Goal: Information Seeking & Learning: Learn about a topic

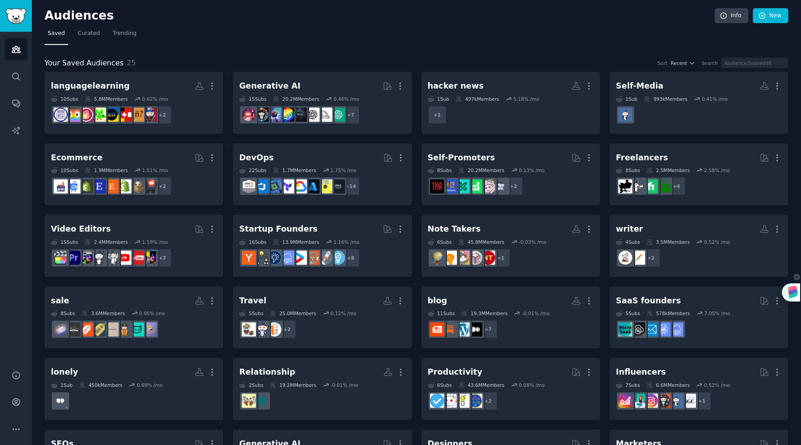
click at [793, 295] on img at bounding box center [793, 292] width 15 height 15
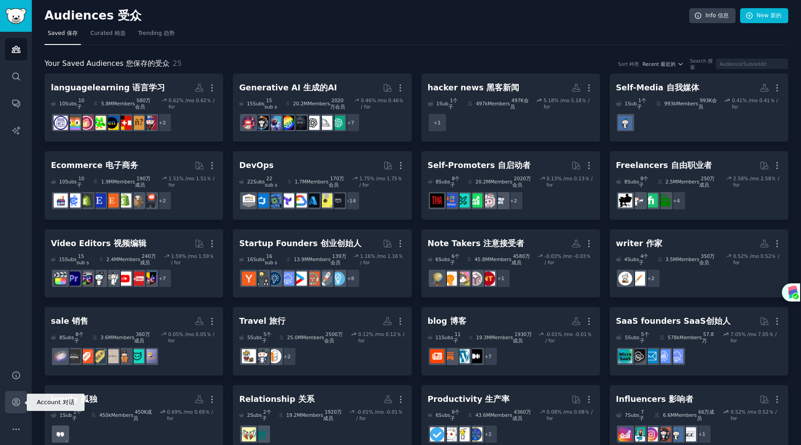
click at [15, 402] on icon "Sidebar" at bounding box center [15, 402] width 7 height 7
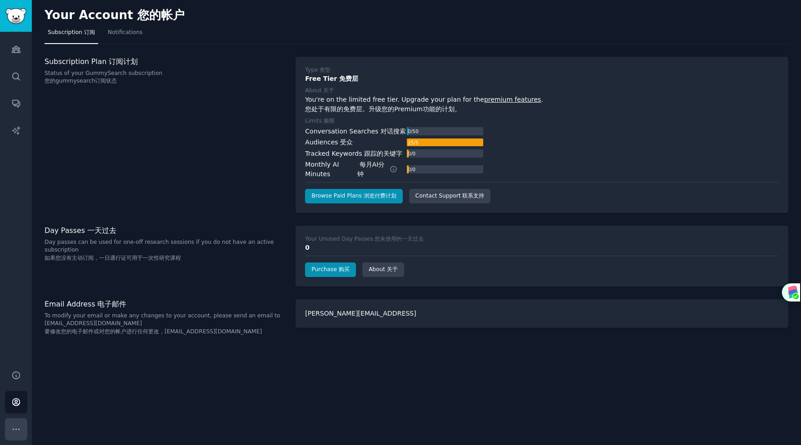
click at [15, 430] on icon "Sidebar" at bounding box center [16, 430] width 10 height 10
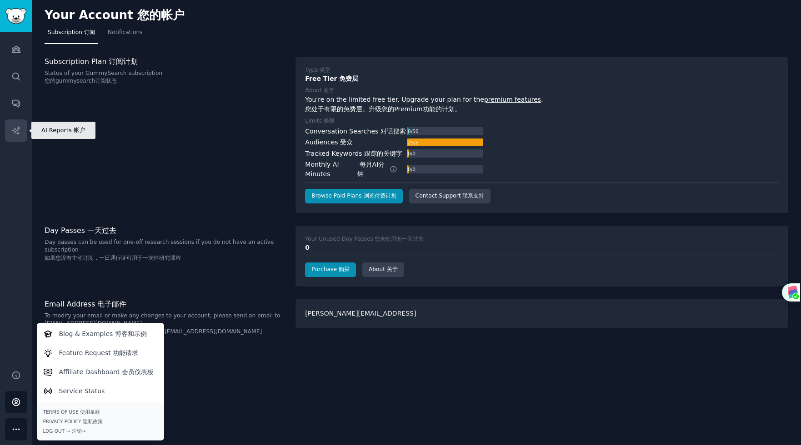
click at [18, 133] on icon "Sidebar" at bounding box center [16, 130] width 8 height 8
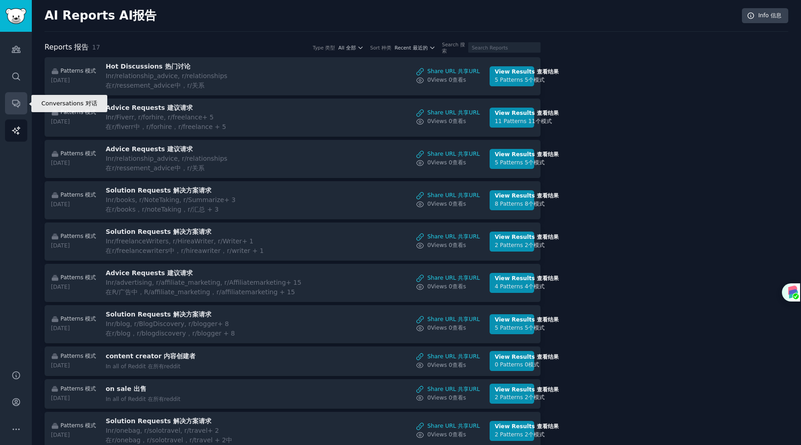
click at [16, 106] on icon "Sidebar" at bounding box center [15, 103] width 7 height 7
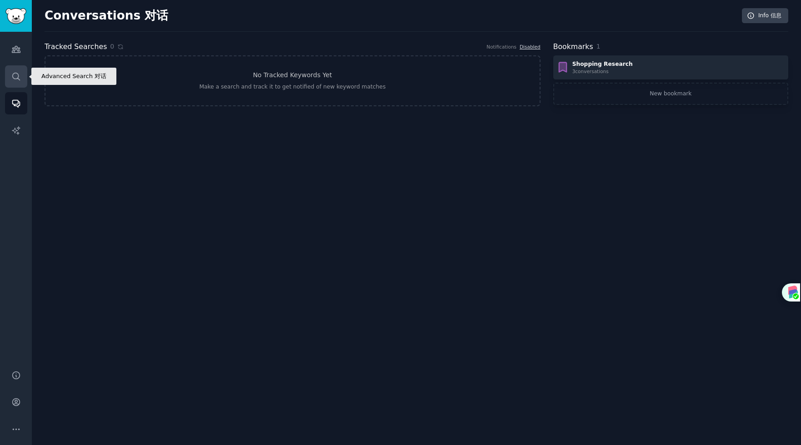
click at [16, 80] on icon "Sidebar" at bounding box center [16, 77] width 10 height 10
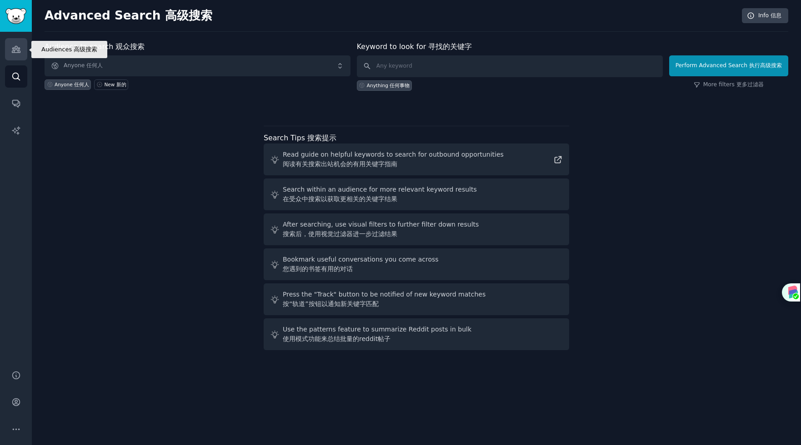
click at [19, 51] on icon "Sidebar" at bounding box center [16, 50] width 10 height 10
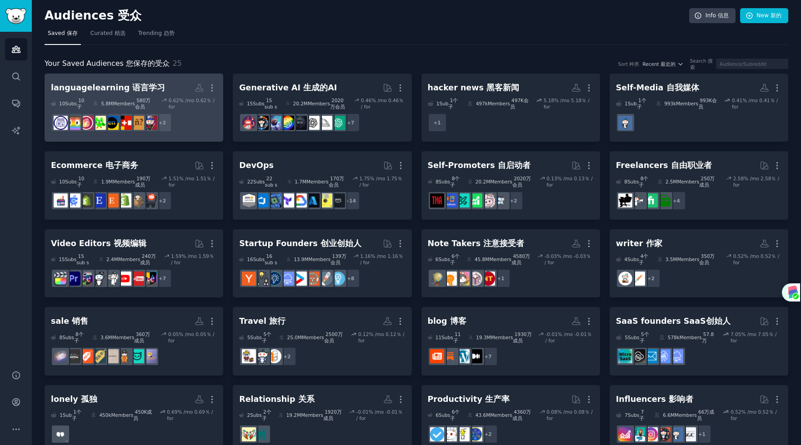
click at [187, 125] on dd "+ 2" at bounding box center [134, 122] width 166 height 25
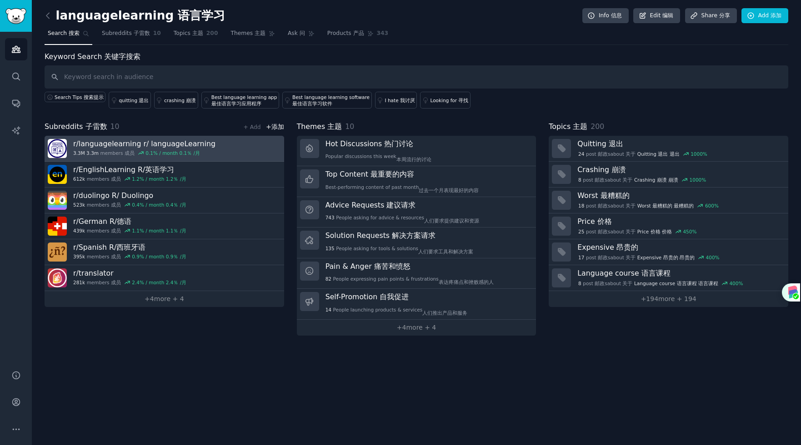
click at [228, 156] on link "r/ languagelearning r/ languageLearning 3.3M 3.3m members 成员 0.1 % / month 0.1％…" at bounding box center [165, 149] width 240 height 26
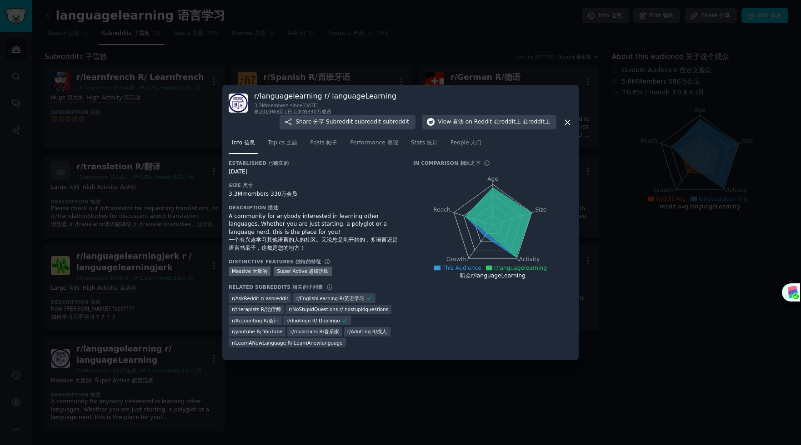
click at [570, 120] on icon at bounding box center [567, 122] width 5 height 5
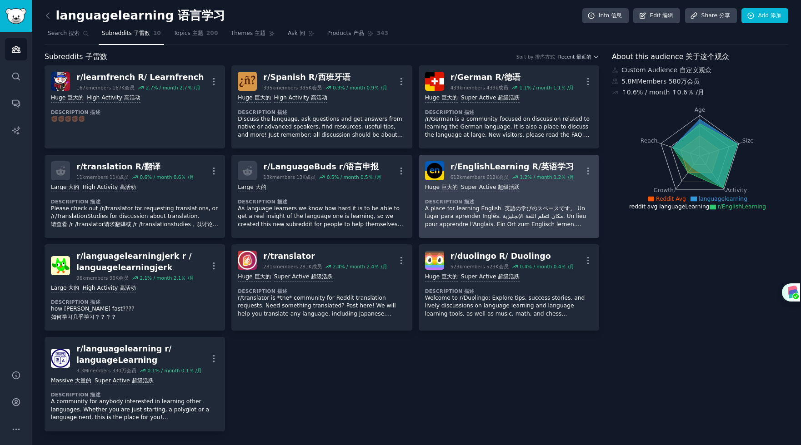
click at [569, 192] on div ">= 95th percentile for submissions / day 100,000-1,000,000成员 Huge 巨大的 Super Act…" at bounding box center [509, 188] width 168 height 9
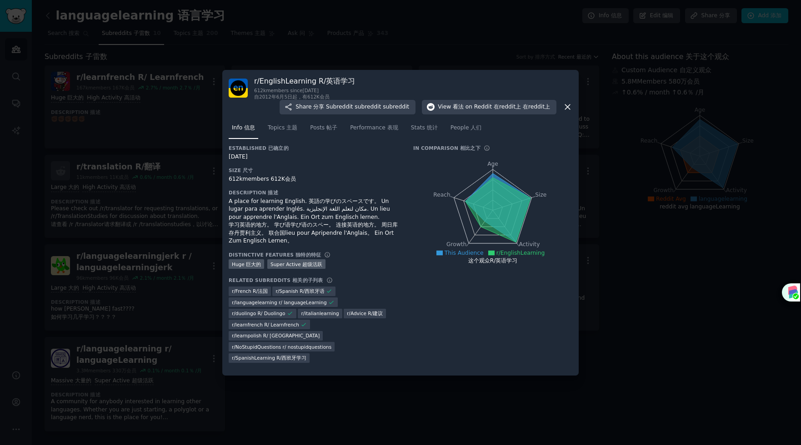
click at [567, 109] on icon at bounding box center [568, 107] width 10 height 10
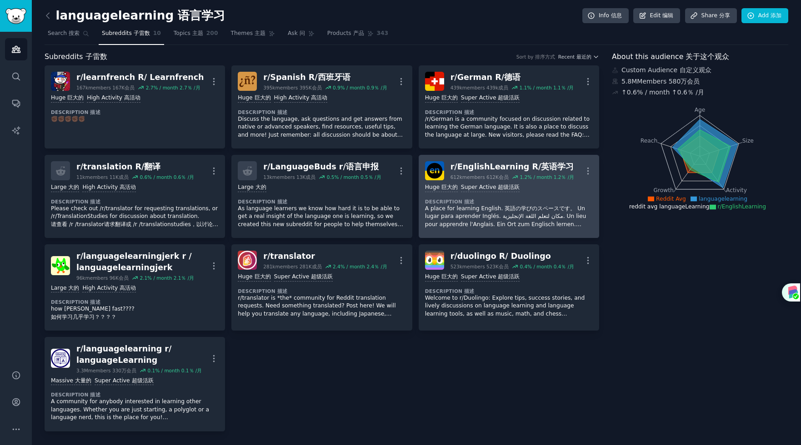
click at [557, 210] on div ">= 95th percentile for submissions / day 100,000-1,000,000成员 Huge 巨大的 Super Act…" at bounding box center [509, 205] width 168 height 51
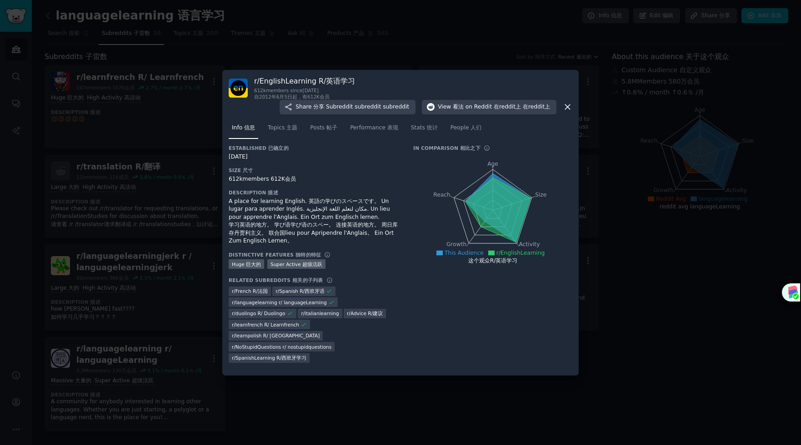
click at [495, 231] on icon at bounding box center [497, 210] width 65 height 65
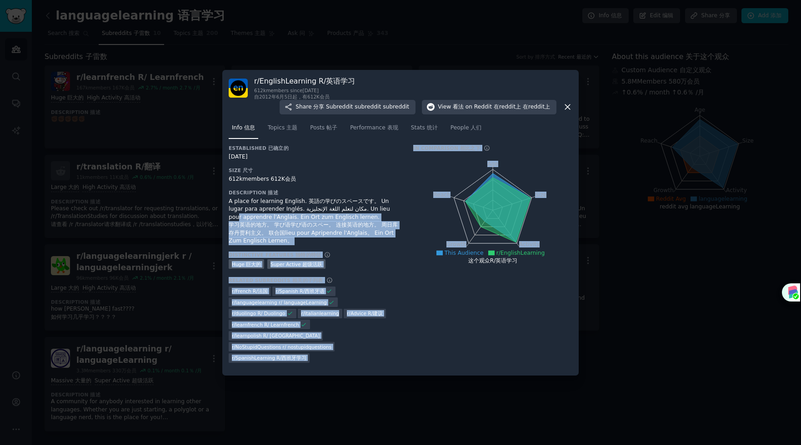
drag, startPoint x: 406, startPoint y: 215, endPoint x: 317, endPoint y: 205, distance: 89.7
click at [343, 211] on div "Established 已确立的 06/05/2012 Size 尺寸 612k members 612K会员 Description 描述 A place …" at bounding box center [401, 257] width 344 height 225
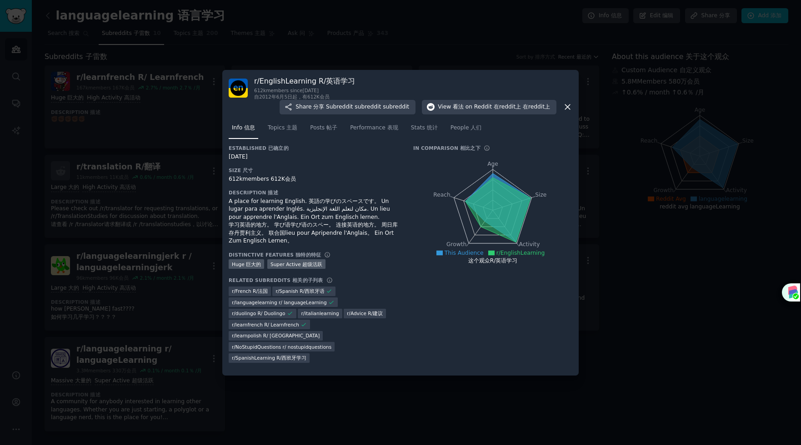
click at [346, 184] on div "612k members 612K会员" at bounding box center [315, 179] width 172 height 8
click at [430, 182] on icon "Age Size Activity Growth Reach" at bounding box center [492, 210] width 159 height 115
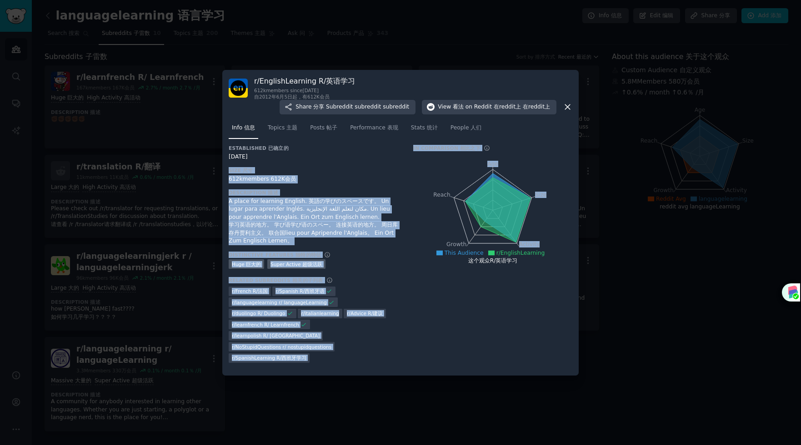
drag, startPoint x: 411, startPoint y: 353, endPoint x: 406, endPoint y: 156, distance: 196.9
click at [406, 156] on div "Established 已确立的 06/05/2012 Size 尺寸 612k members 612K会员 Description 描述 A place …" at bounding box center [401, 257] width 344 height 225
click at [569, 110] on icon at bounding box center [567, 107] width 5 height 5
